Goal: Complete application form

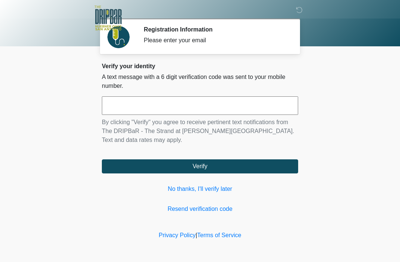
click at [223, 106] on input "text" at bounding box center [200, 105] width 196 height 19
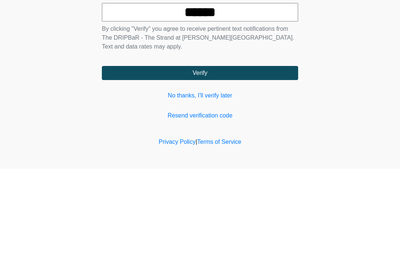
type input "******"
click at [264, 159] on button "Verify" at bounding box center [200, 166] width 196 height 14
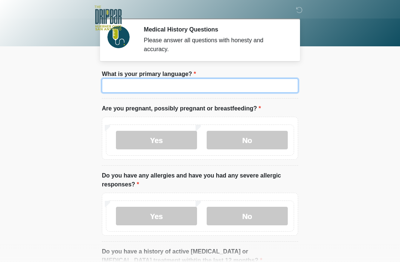
click at [243, 86] on input "What is your primary language?" at bounding box center [200, 86] width 196 height 14
type input "*******"
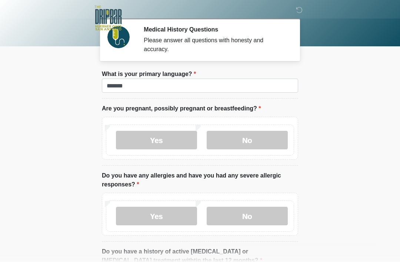
click at [335, 77] on body "‎ ‎ ‎ ‎ Medical History Questions Please answer all questions with honesty and …" at bounding box center [200, 131] width 400 height 262
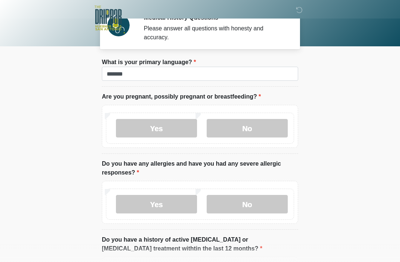
scroll to position [13, 0]
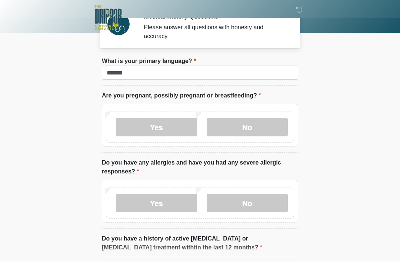
click at [253, 131] on label "No" at bounding box center [247, 127] width 81 height 19
click at [250, 208] on label "No" at bounding box center [247, 203] width 81 height 19
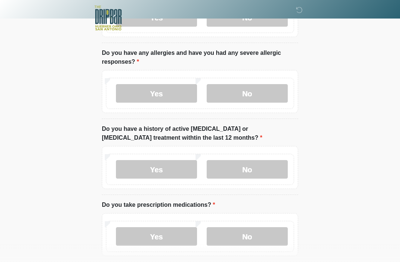
scroll to position [123, 0]
click at [261, 168] on label "No" at bounding box center [247, 169] width 81 height 19
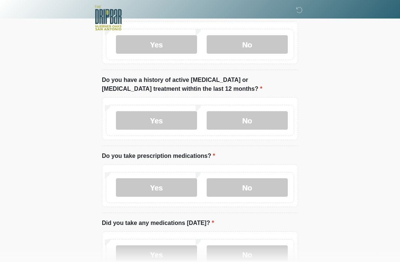
scroll to position [173, 0]
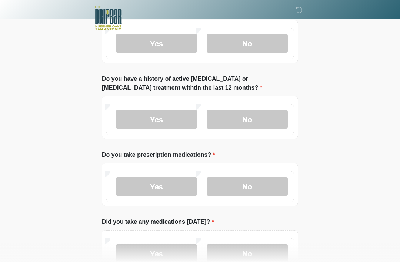
click at [258, 184] on label "No" at bounding box center [247, 186] width 81 height 19
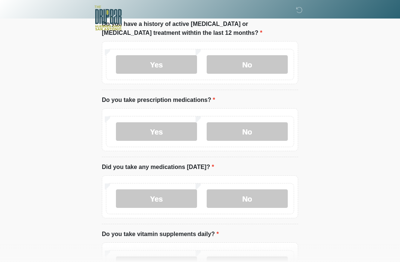
click at [258, 197] on label "No" at bounding box center [247, 198] width 81 height 19
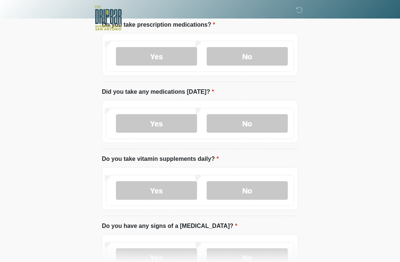
scroll to position [303, 0]
click at [162, 190] on label "Yes" at bounding box center [156, 190] width 81 height 19
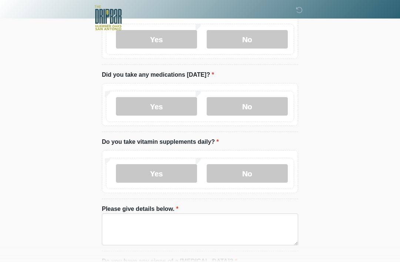
click at [243, 171] on label "No" at bounding box center [247, 173] width 81 height 19
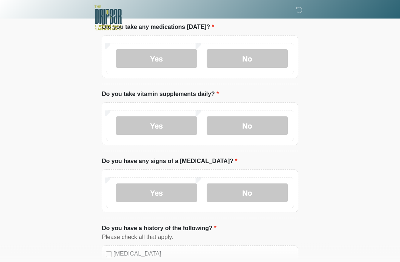
scroll to position [368, 0]
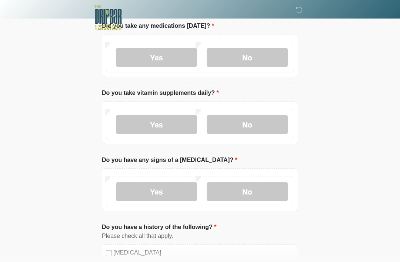
click at [249, 192] on label "No" at bounding box center [247, 192] width 81 height 19
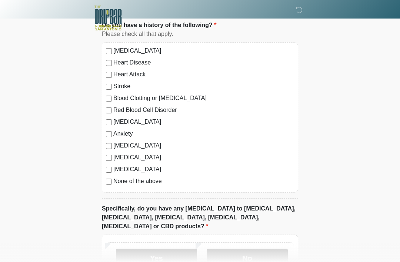
scroll to position [571, 0]
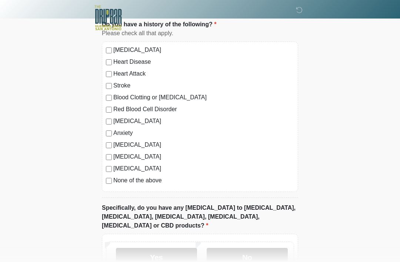
click at [137, 178] on label "None of the above" at bounding box center [203, 180] width 181 height 9
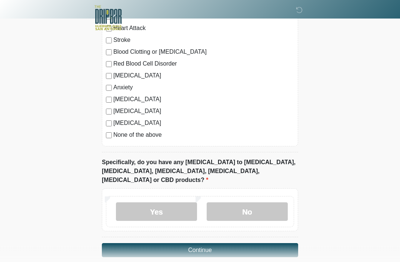
scroll to position [617, 0]
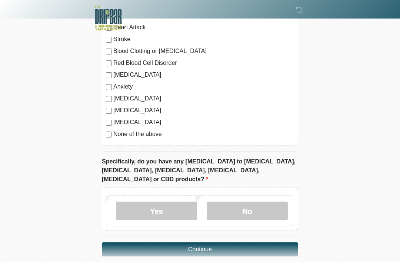
click at [248, 203] on label "No" at bounding box center [247, 210] width 81 height 19
click at [252, 242] on button "Continue" at bounding box center [200, 249] width 196 height 14
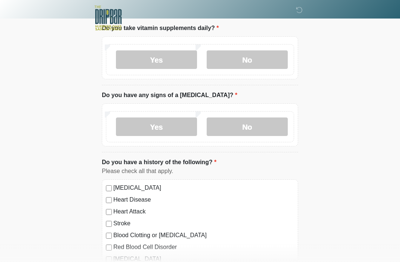
scroll to position [0, 0]
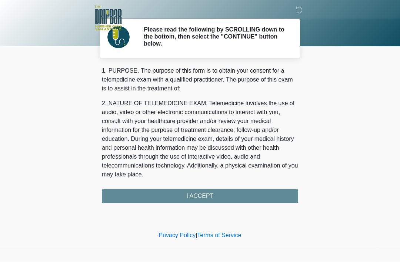
click at [238, 193] on div "1. PURPOSE. The purpose of this form is to obtain your consent for a telemedici…" at bounding box center [200, 134] width 196 height 137
click at [211, 200] on div "1. PURPOSE. The purpose of this form is to obtain your consent for a telemedici…" at bounding box center [200, 134] width 196 height 137
click at [204, 196] on div "1. PURPOSE. The purpose of this form is to obtain your consent for a telemedici…" at bounding box center [200, 134] width 196 height 137
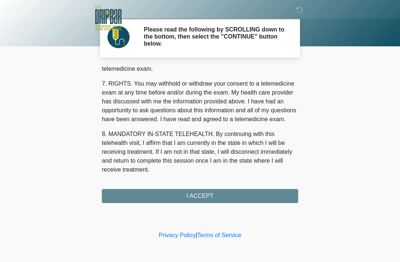
click at [220, 197] on button "I ACCEPT" at bounding box center [200, 196] width 196 height 14
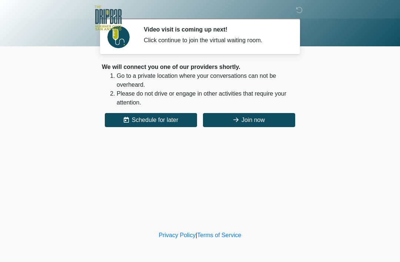
click at [269, 117] on button "Join now" at bounding box center [249, 120] width 92 height 14
